Goal: Transaction & Acquisition: Purchase product/service

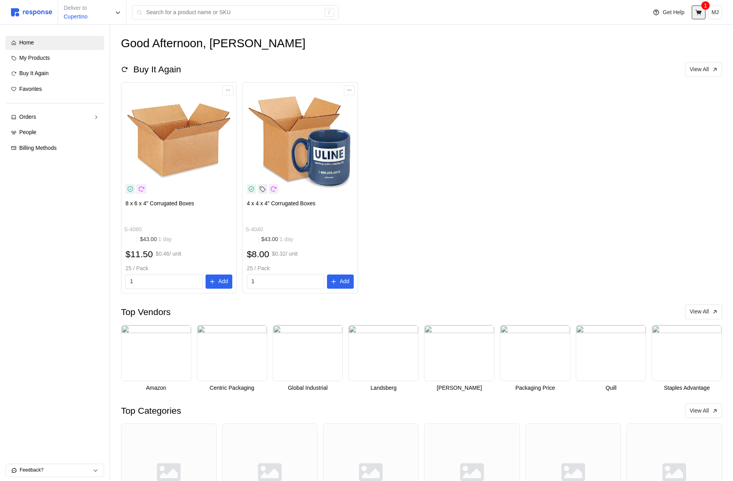
click at [700, 12] on icon at bounding box center [699, 12] width 6 height 6
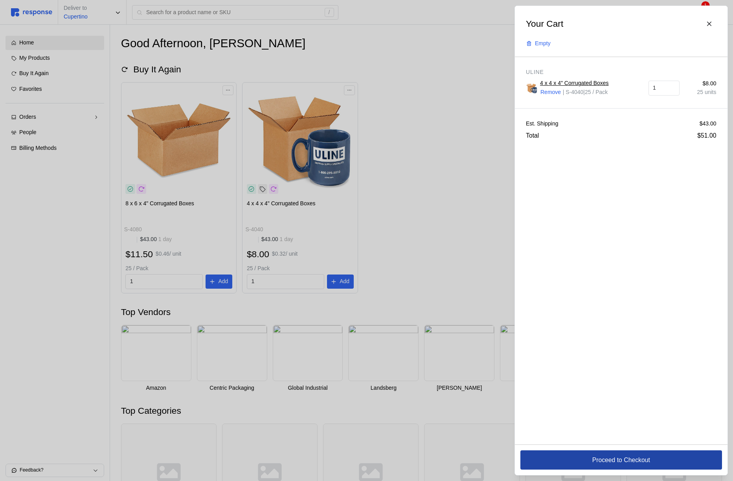
click at [568, 463] on button "Proceed to Checkout" at bounding box center [622, 459] width 202 height 19
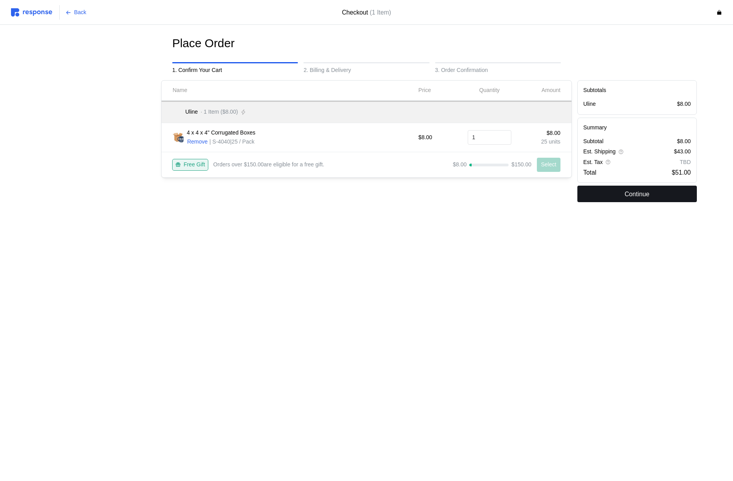
click at [608, 197] on button "Continue" at bounding box center [638, 194] width 120 height 17
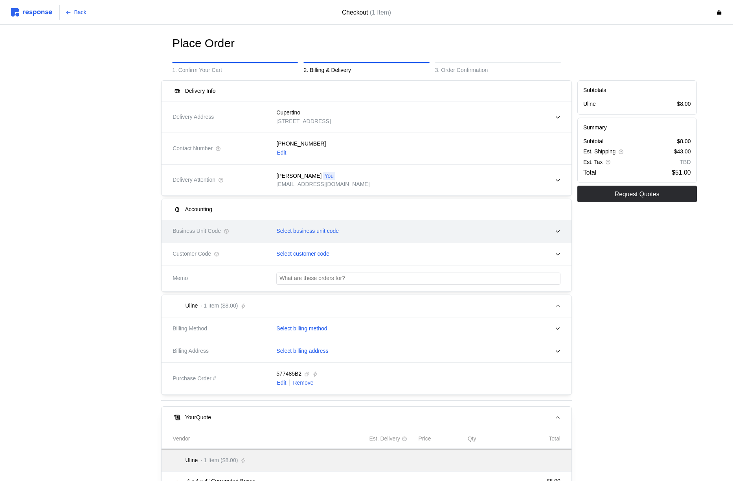
click at [364, 225] on div "Select business unit code" at bounding box center [416, 231] width 290 height 20
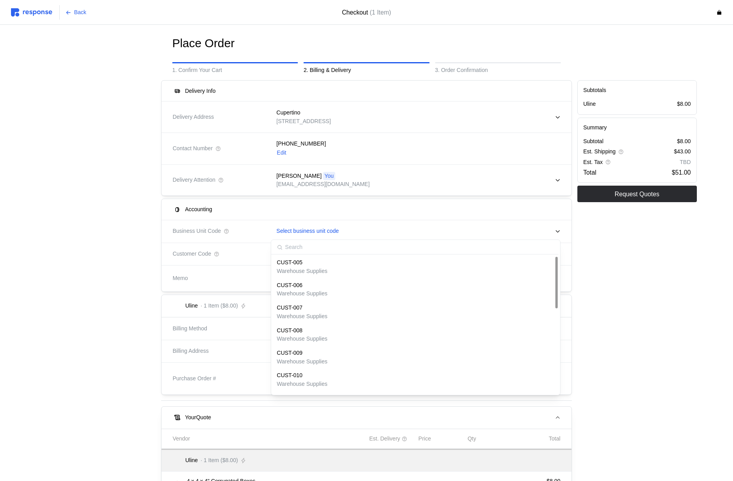
click at [314, 262] on div "CUST-005" at bounding box center [302, 262] width 51 height 9
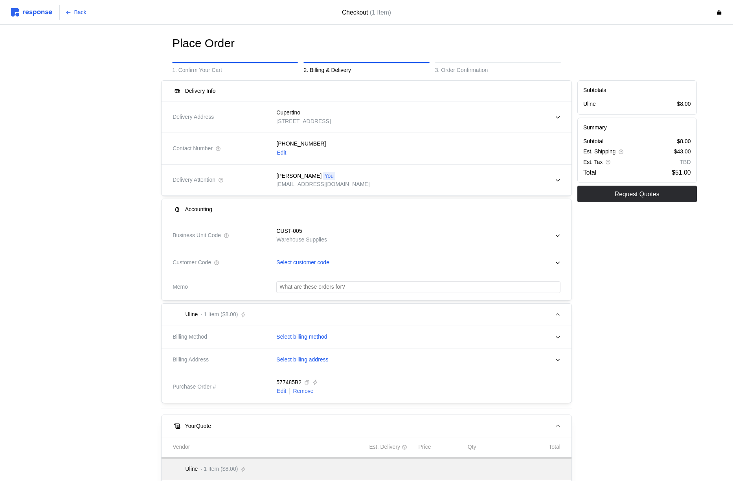
click at [314, 262] on p "Select customer code" at bounding box center [302, 262] width 53 height 9
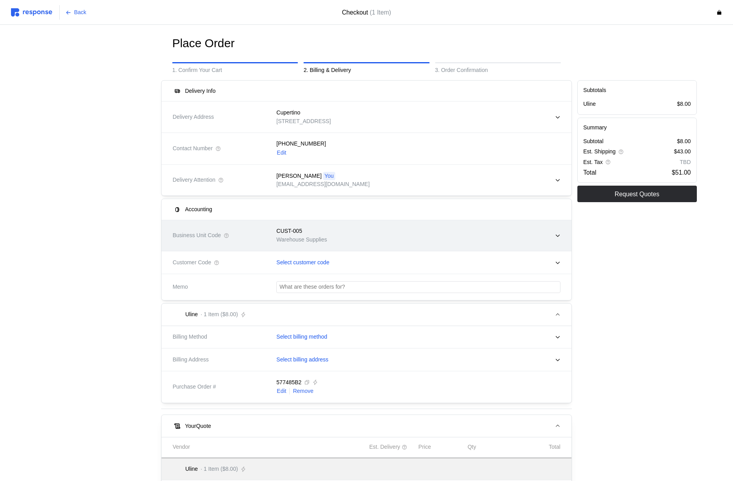
click at [321, 238] on p "Warehouse Supplies" at bounding box center [301, 240] width 51 height 9
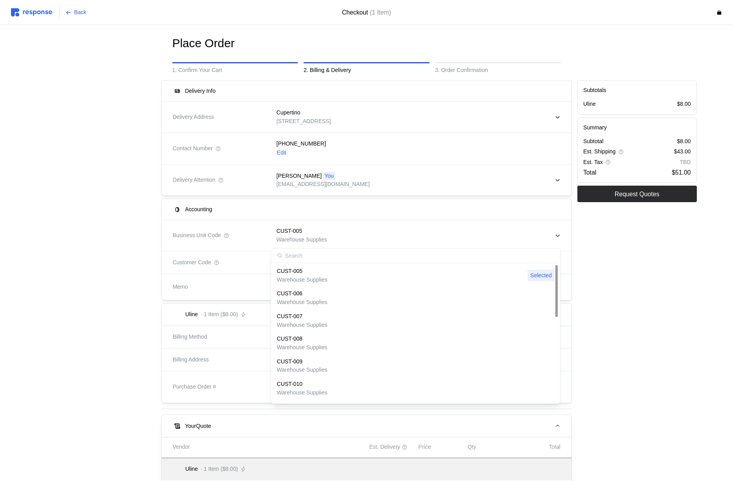
scroll to position [223, 0]
click at [307, 394] on p "Warehouse Supplies" at bounding box center [302, 395] width 51 height 9
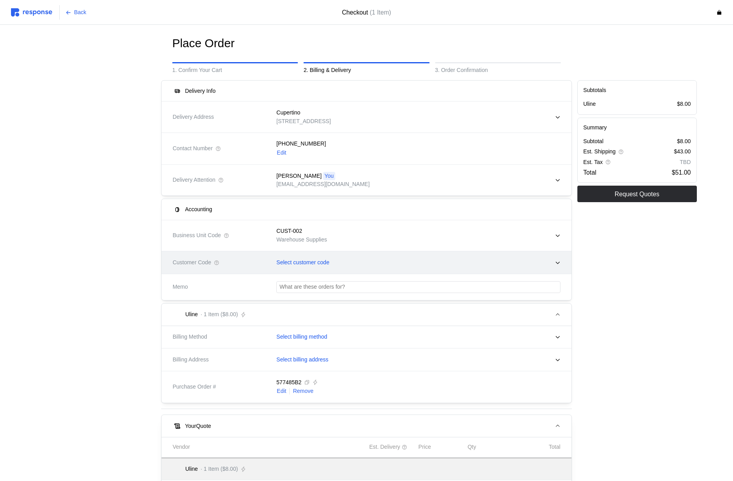
click at [328, 255] on div "Select customer code" at bounding box center [416, 263] width 290 height 20
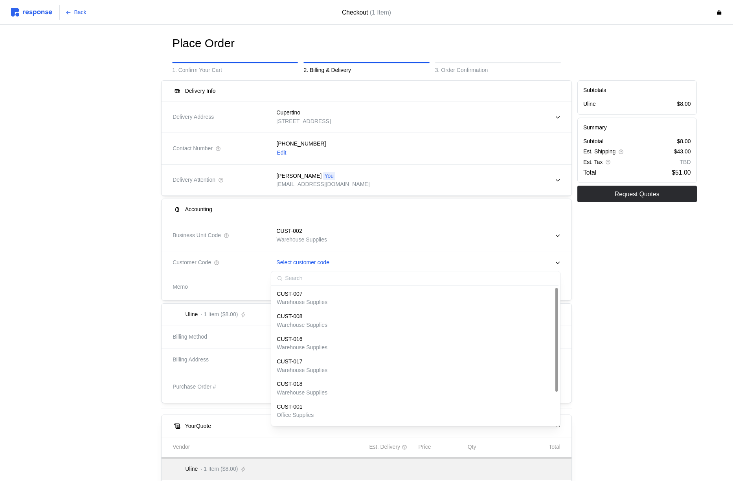
scroll to position [43, 0]
click at [305, 413] on p "I don't know what this is" at bounding box center [306, 417] width 58 height 9
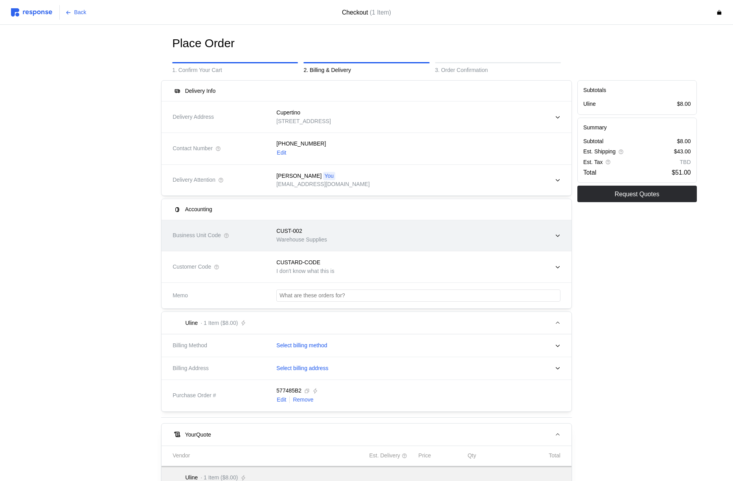
click at [357, 240] on div "CUST-002 Warehouse Supplies" at bounding box center [416, 235] width 290 height 28
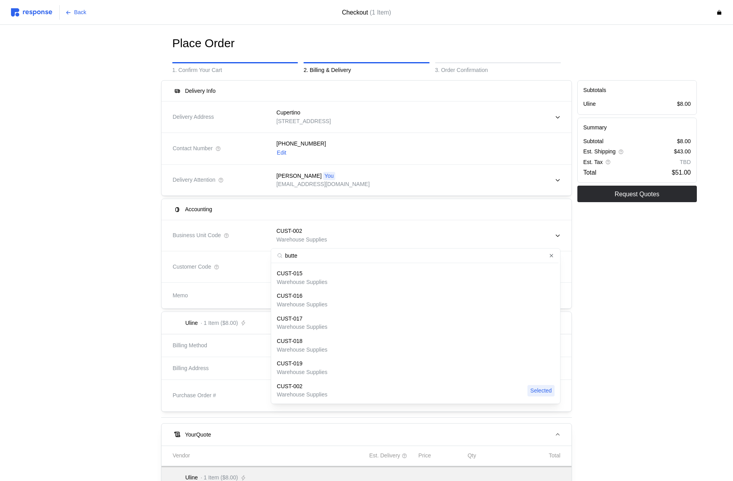
type input "butter"
click at [552, 257] on icon "Clear value" at bounding box center [551, 255] width 5 height 5
drag, startPoint x: 713, startPoint y: 263, endPoint x: 707, endPoint y: 263, distance: 5.9
click at [712, 263] on div "Place Order 1. Confirm Your Cart 2. Billing & Delivery 3. Order Confirmation De…" at bounding box center [366, 334] width 733 height 618
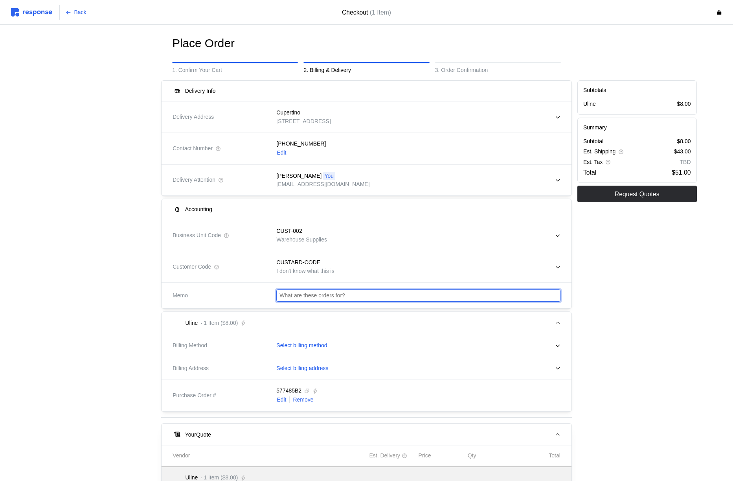
click at [326, 296] on input "text" at bounding box center [419, 295] width 278 height 11
type input "HI"
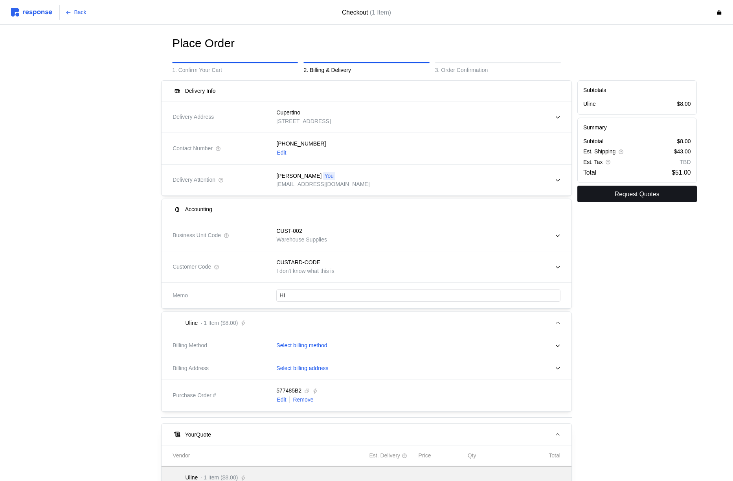
click at [634, 199] on button "Request Quotes" at bounding box center [638, 194] width 120 height 17
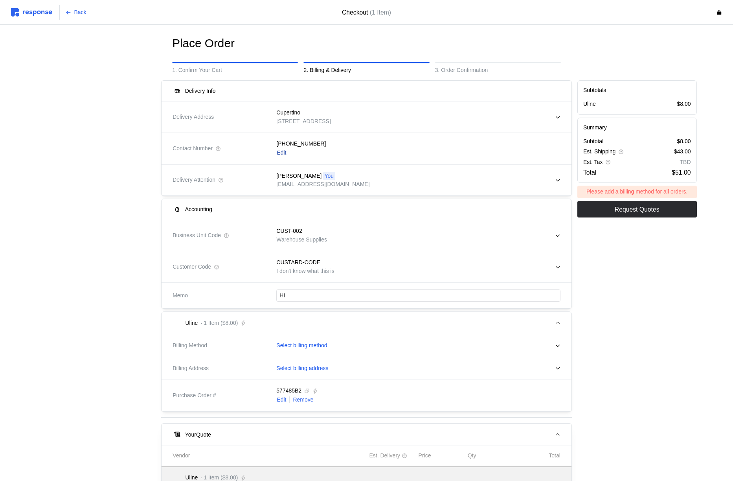
click at [281, 151] on p "Edit" at bounding box center [281, 153] width 9 height 9
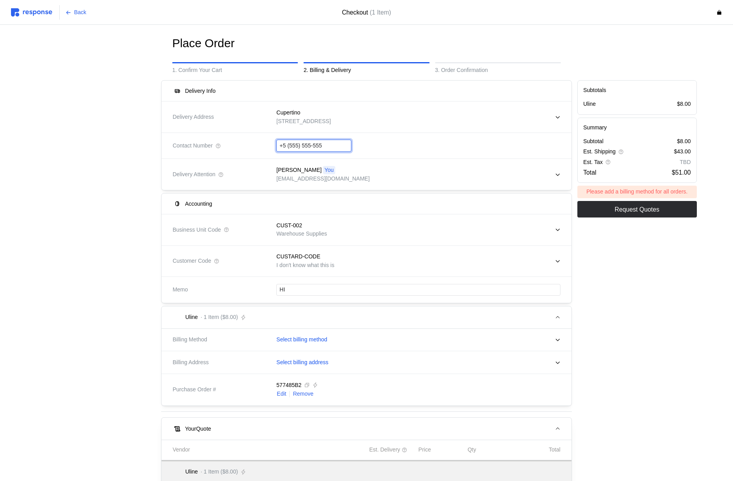
click at [282, 147] on input "+5 (555) 555-555" at bounding box center [314, 145] width 69 height 11
type input "[PHONE_NUMBER]"
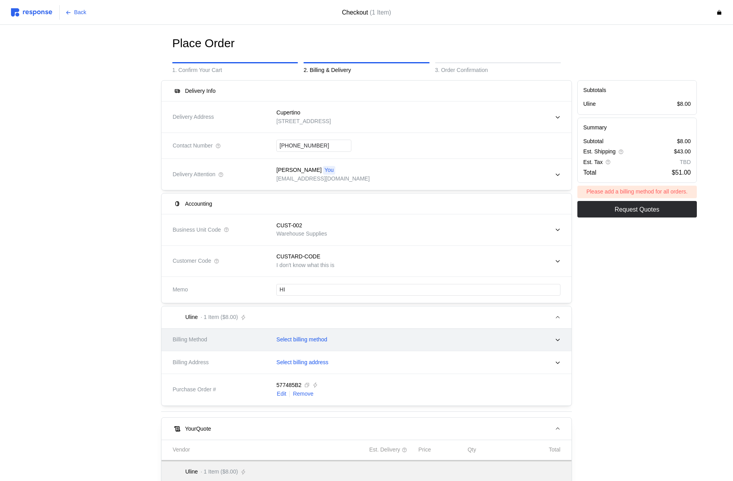
click at [295, 340] on div "Select billing method" at bounding box center [416, 340] width 290 height 20
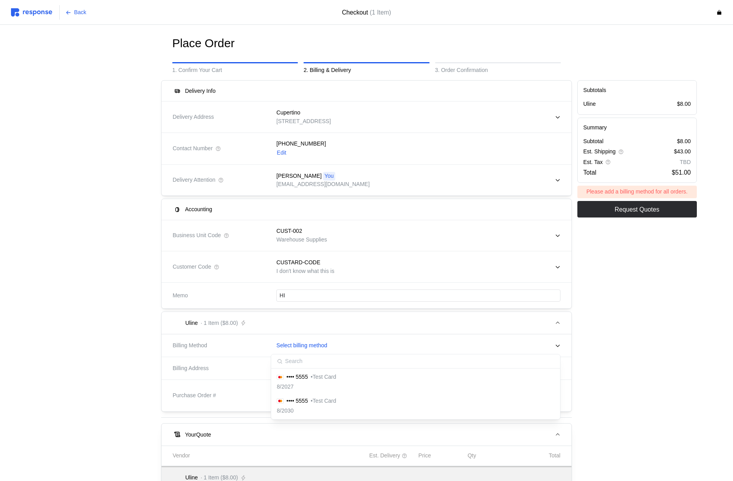
click at [302, 383] on div "8/2027" at bounding box center [306, 387] width 59 height 9
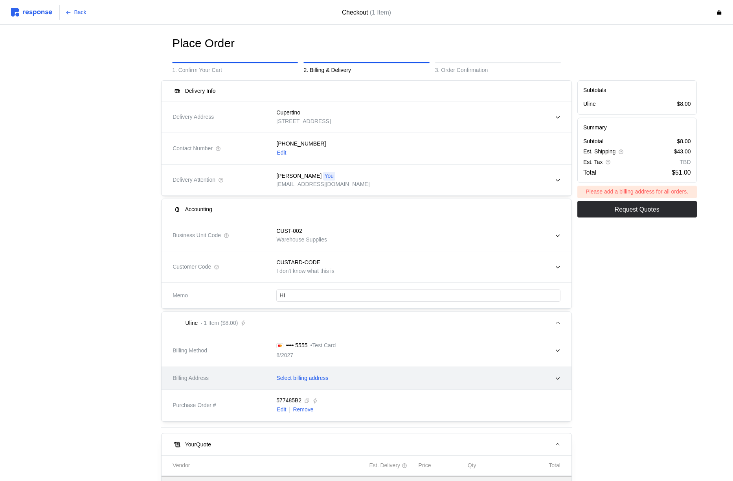
click at [301, 383] on div "Select billing address" at bounding box center [416, 379] width 290 height 20
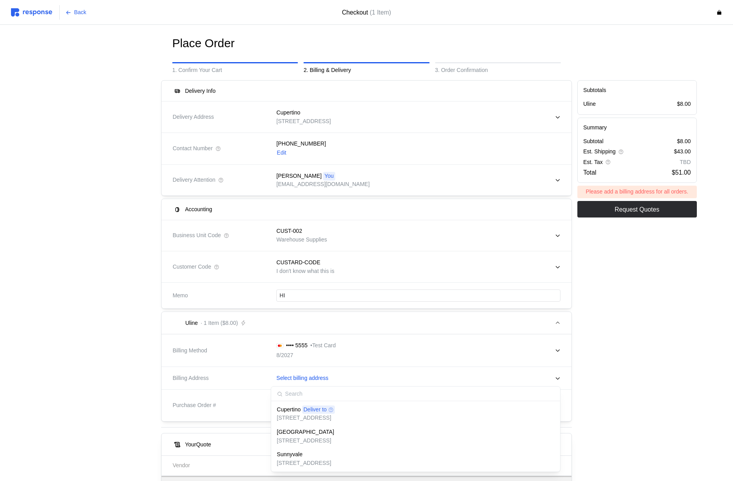
click at [304, 418] on p "[STREET_ADDRESS]" at bounding box center [306, 418] width 58 height 9
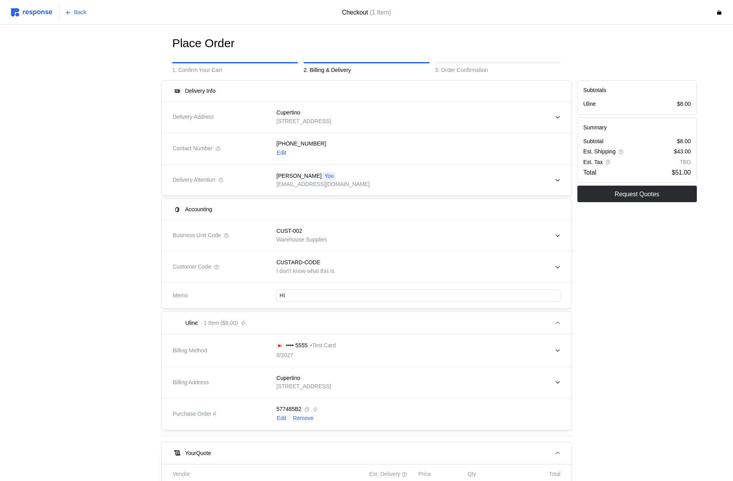
scroll to position [52, 0]
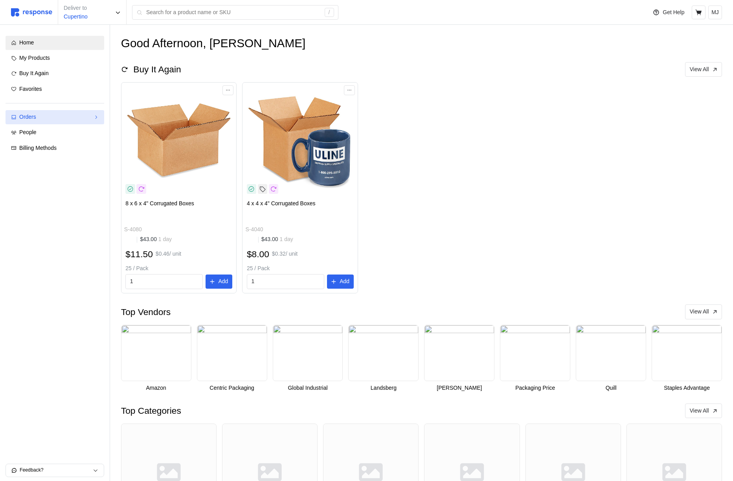
click at [60, 112] on link "Orders" at bounding box center [55, 117] width 99 height 14
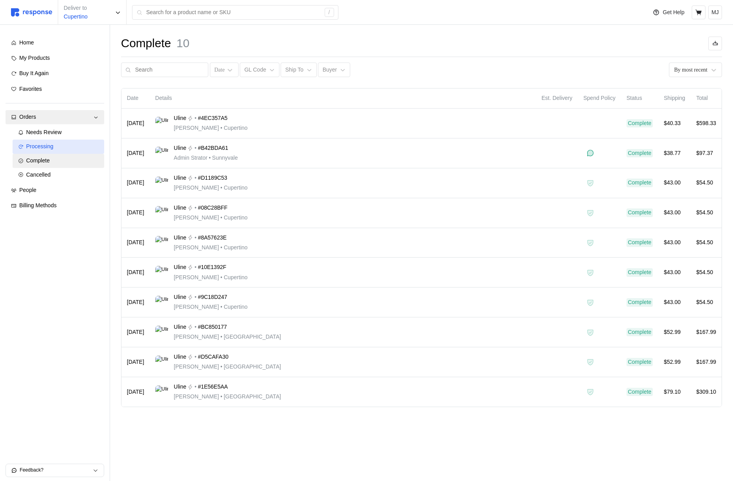
click at [62, 144] on div "Processing" at bounding box center [62, 146] width 72 height 9
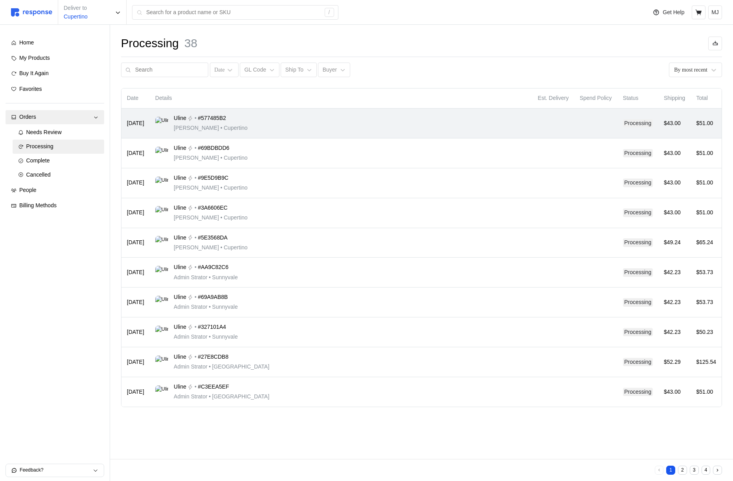
click at [291, 121] on div "Uline • #577485B2 Michael Jordan • Cupertino" at bounding box center [341, 123] width 372 height 18
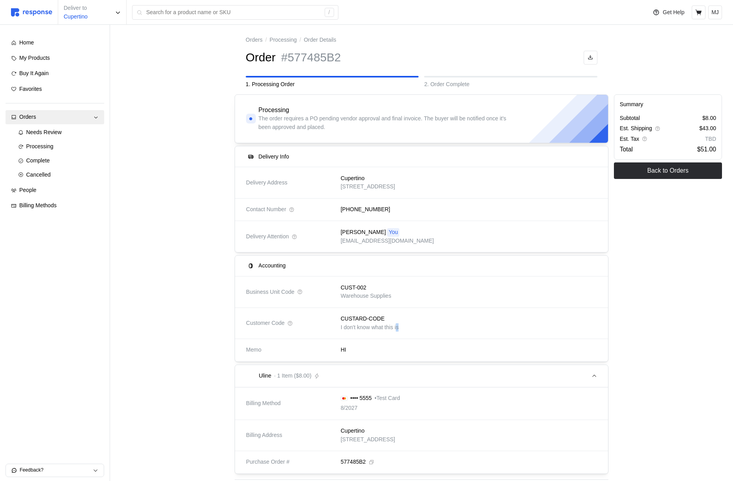
click at [399, 325] on p "I don't know what this is" at bounding box center [370, 327] width 58 height 9
click at [360, 292] on p "Warehouse Supplies" at bounding box center [366, 296] width 51 height 9
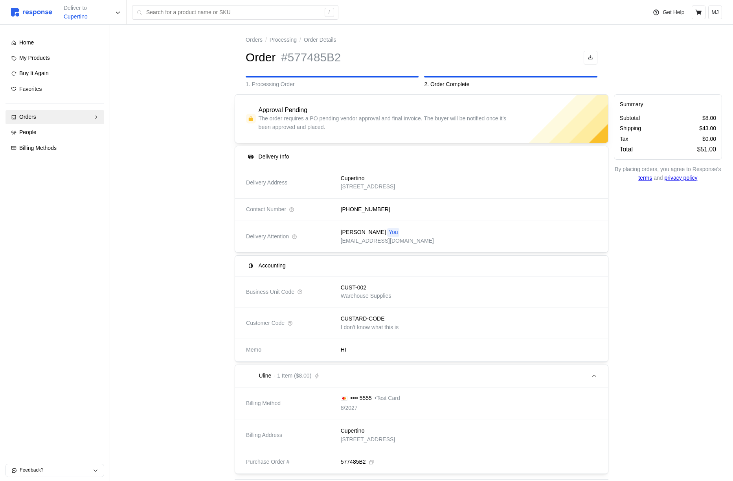
click at [390, 284] on div "CUST-002" at bounding box center [366, 288] width 51 height 9
click at [339, 294] on div "CUST-002 Warehouse Supplies" at bounding box center [466, 292] width 262 height 28
click at [413, 326] on div "CUSTARD-CODE I don't know what this is" at bounding box center [466, 323] width 262 height 28
click at [718, 11] on p "MJ" at bounding box center [715, 12] width 7 height 9
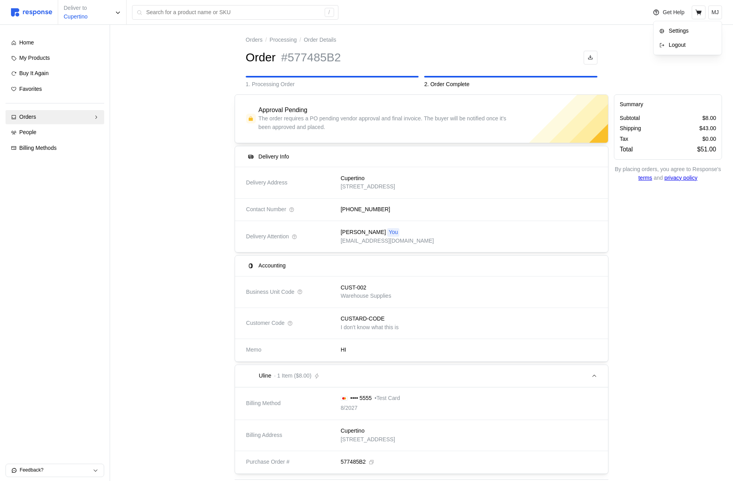
click at [671, 45] on p "Logout" at bounding box center [692, 45] width 50 height 9
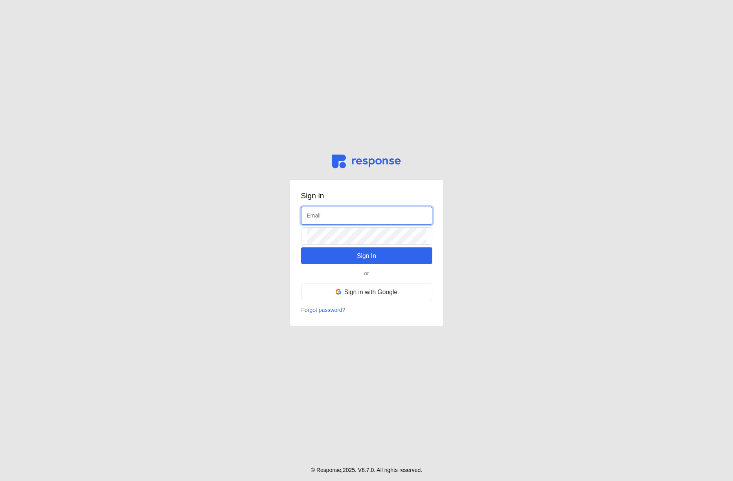
type input "[EMAIL_ADDRESS][DOMAIN_NAME]"
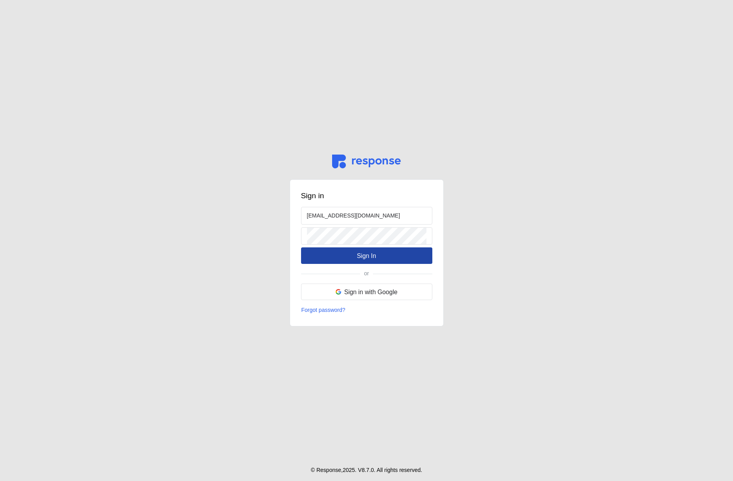
click at [372, 255] on p "Sign In" at bounding box center [366, 256] width 19 height 10
